Goal: Task Accomplishment & Management: Use online tool/utility

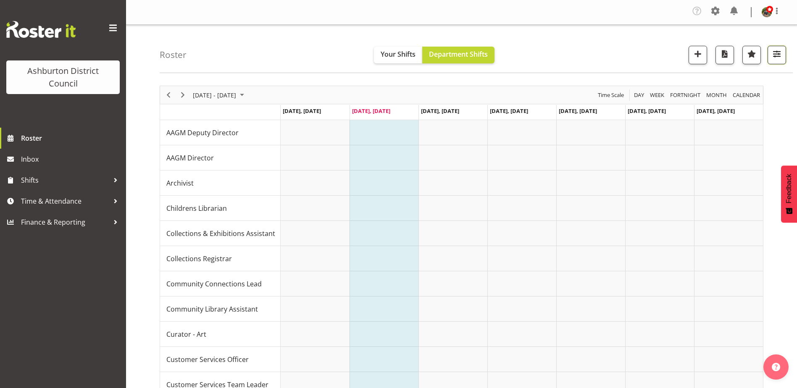
click at [777, 54] on span "button" at bounding box center [777, 53] width 11 height 11
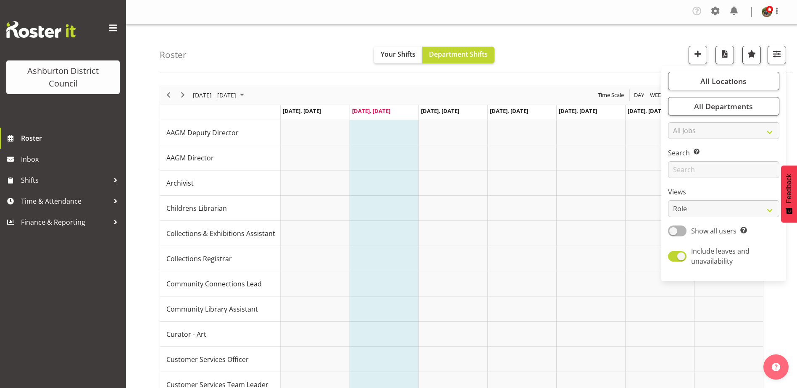
click at [681, 224] on div "All Locations [GEOGRAPHIC_DATA] [GEOGRAPHIC_DATA] Library Select All Deselect A…" at bounding box center [724, 173] width 125 height 208
click at [677, 235] on span at bounding box center [677, 231] width 18 height 11
click at [674, 234] on input "Show all users Show only rostered employees" at bounding box center [670, 230] width 5 height 5
checkbox input "true"
click at [673, 259] on span at bounding box center [677, 256] width 18 height 11
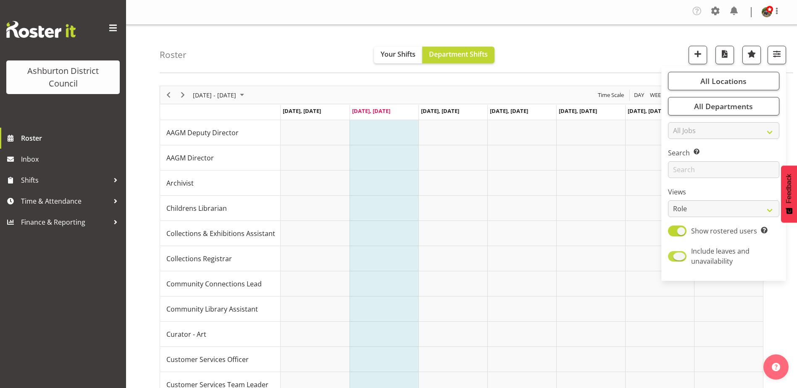
click at [673, 259] on input "Include leaves and unavailability" at bounding box center [670, 256] width 5 height 5
checkbox input "false"
click at [679, 207] on select "Staff Role Shift - Horizontal Shift - Vertical Staff - Location" at bounding box center [723, 208] width 111 height 17
select select "shift"
click at [669, 200] on select "Staff Role Shift - Horizontal Shift - Vertical Staff - Location" at bounding box center [723, 208] width 111 height 17
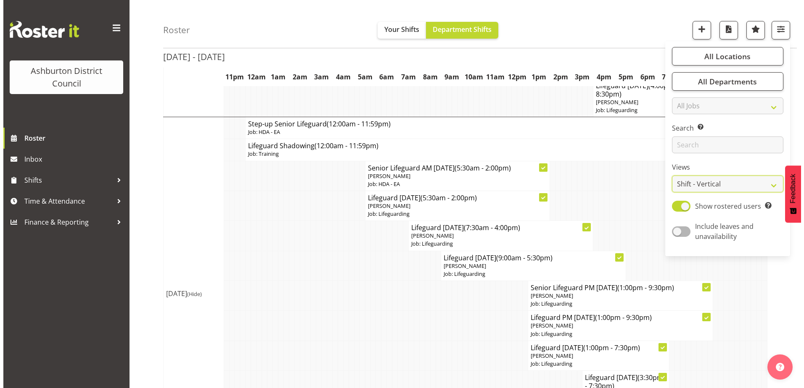
scroll to position [420, 0]
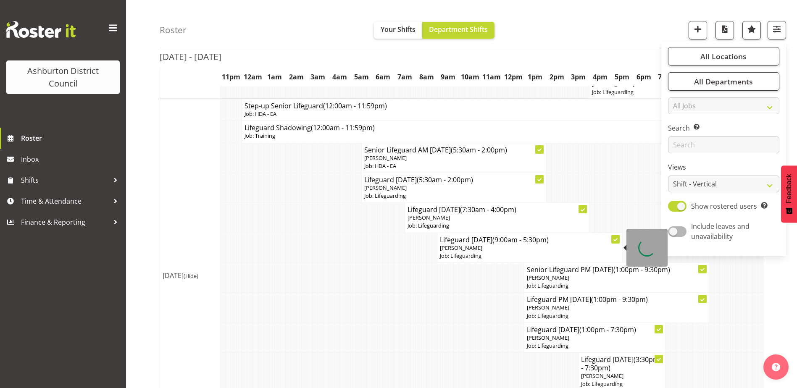
click at [487, 250] on p "[PERSON_NAME]" at bounding box center [529, 248] width 179 height 8
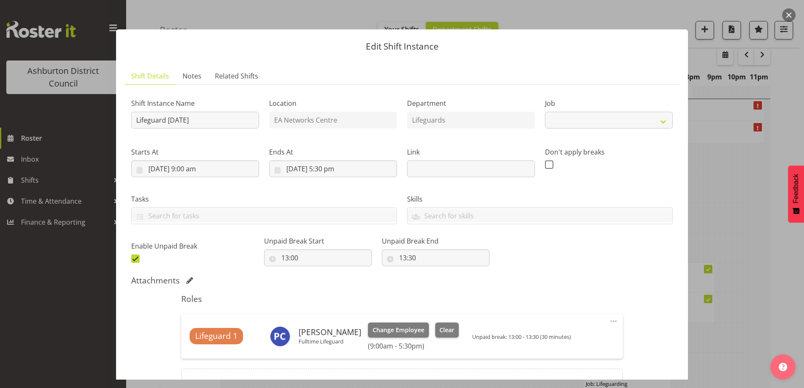
select select "38"
click at [448, 327] on span "Clear" at bounding box center [446, 330] width 15 height 9
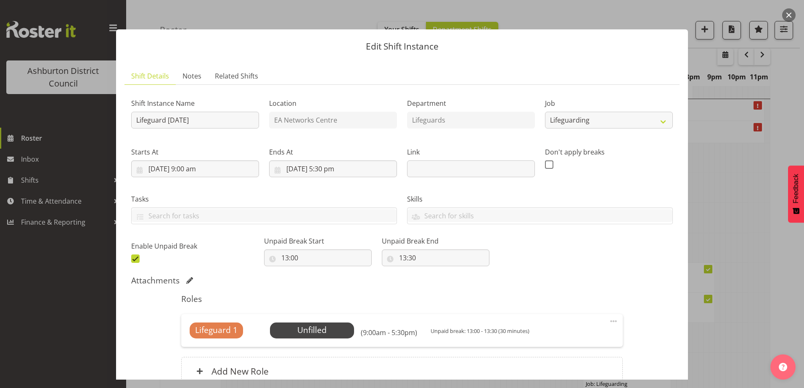
scroll to position [81, 0]
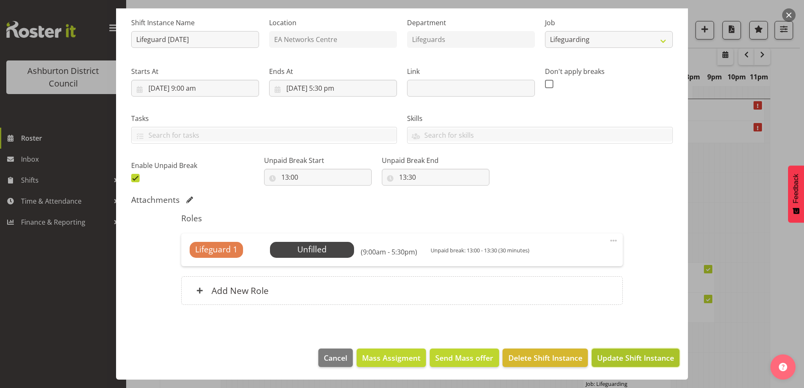
click at [616, 355] on span "Update Shift Instance" at bounding box center [635, 358] width 77 height 11
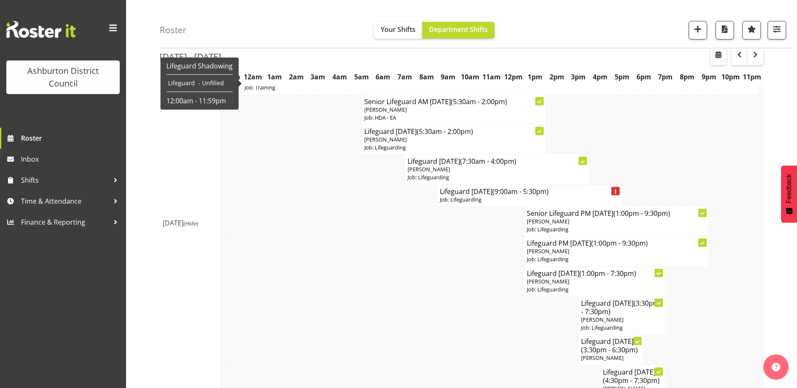
scroll to position [490, 0]
